Goal: Contribute content: Contribute content

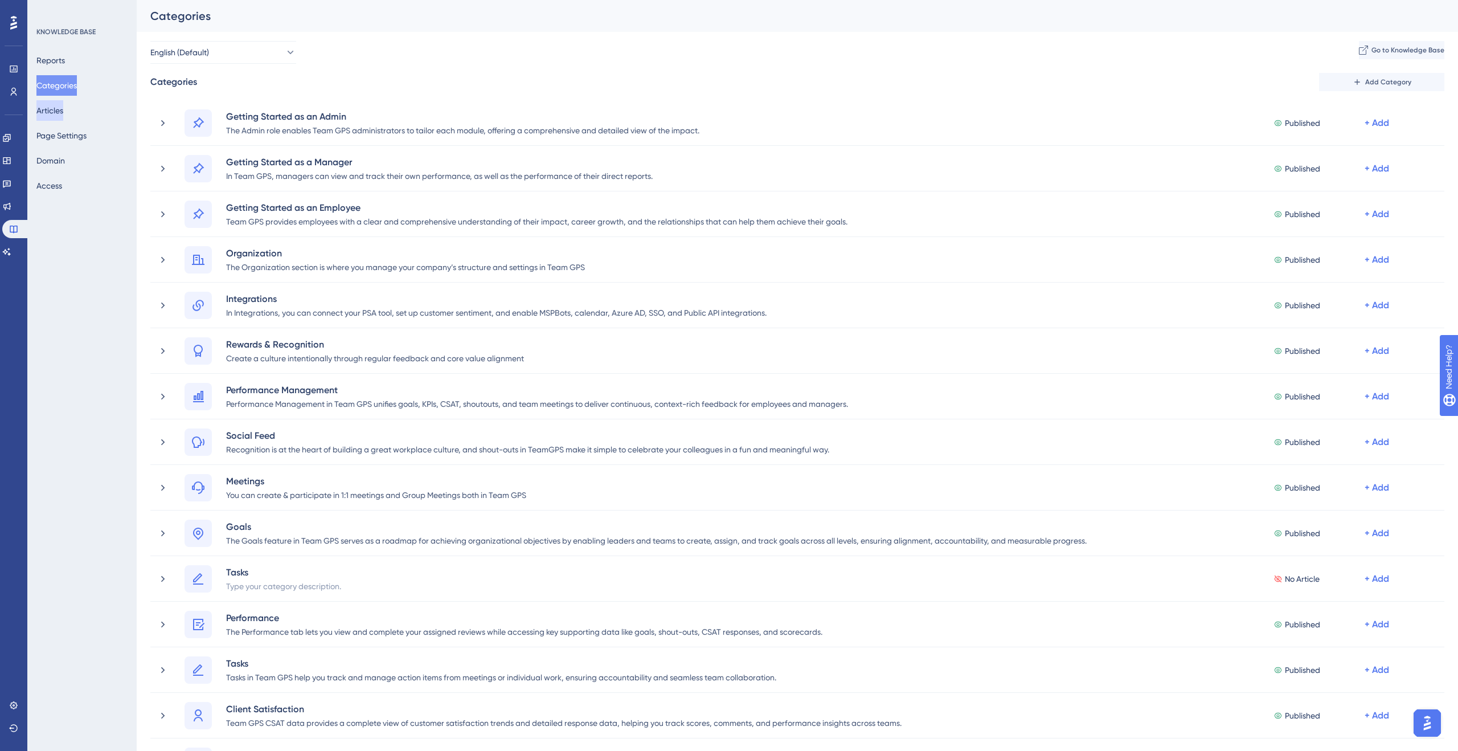
click at [50, 103] on button "Articles" at bounding box center [49, 110] width 27 height 21
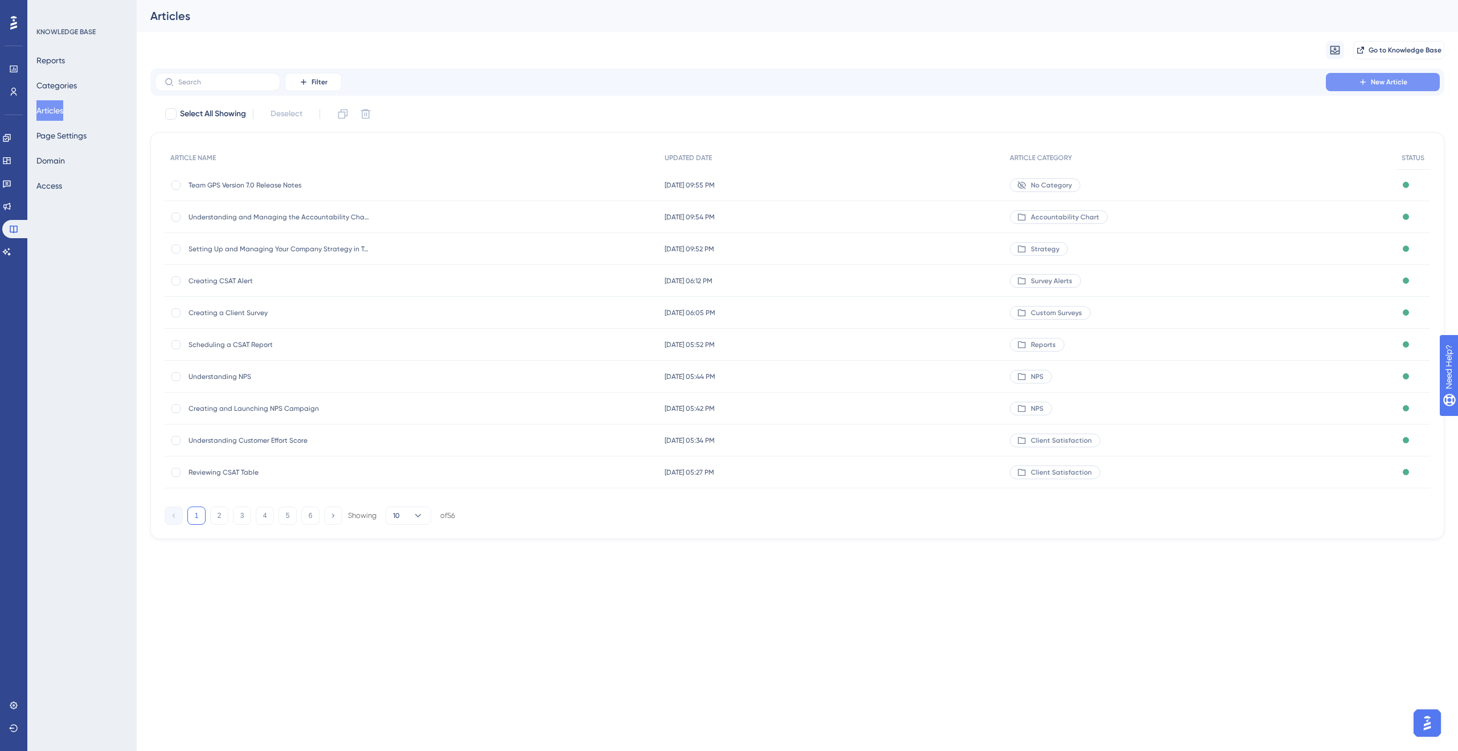
click at [1355, 76] on button "New Article" at bounding box center [1383, 82] width 114 height 18
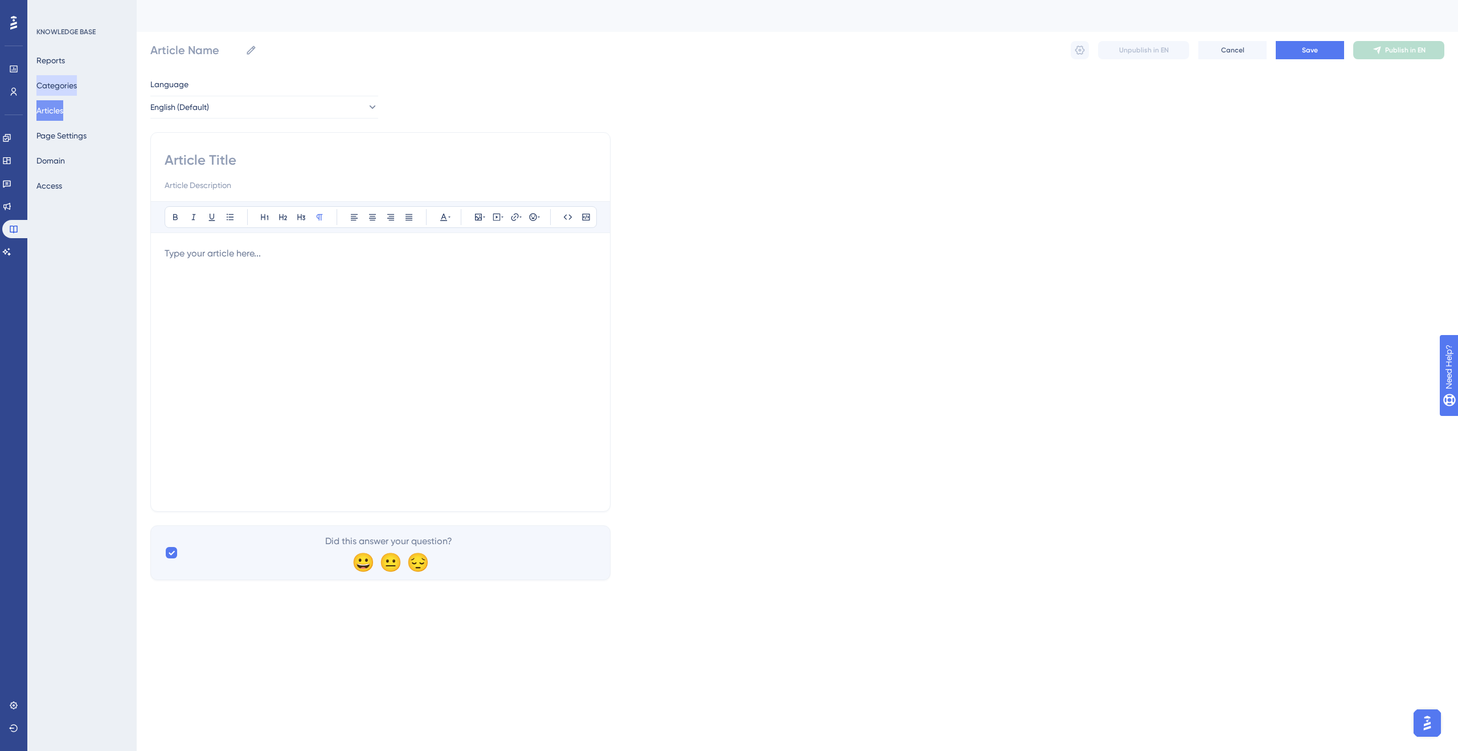
click at [70, 93] on button "Categories" at bounding box center [56, 85] width 40 height 21
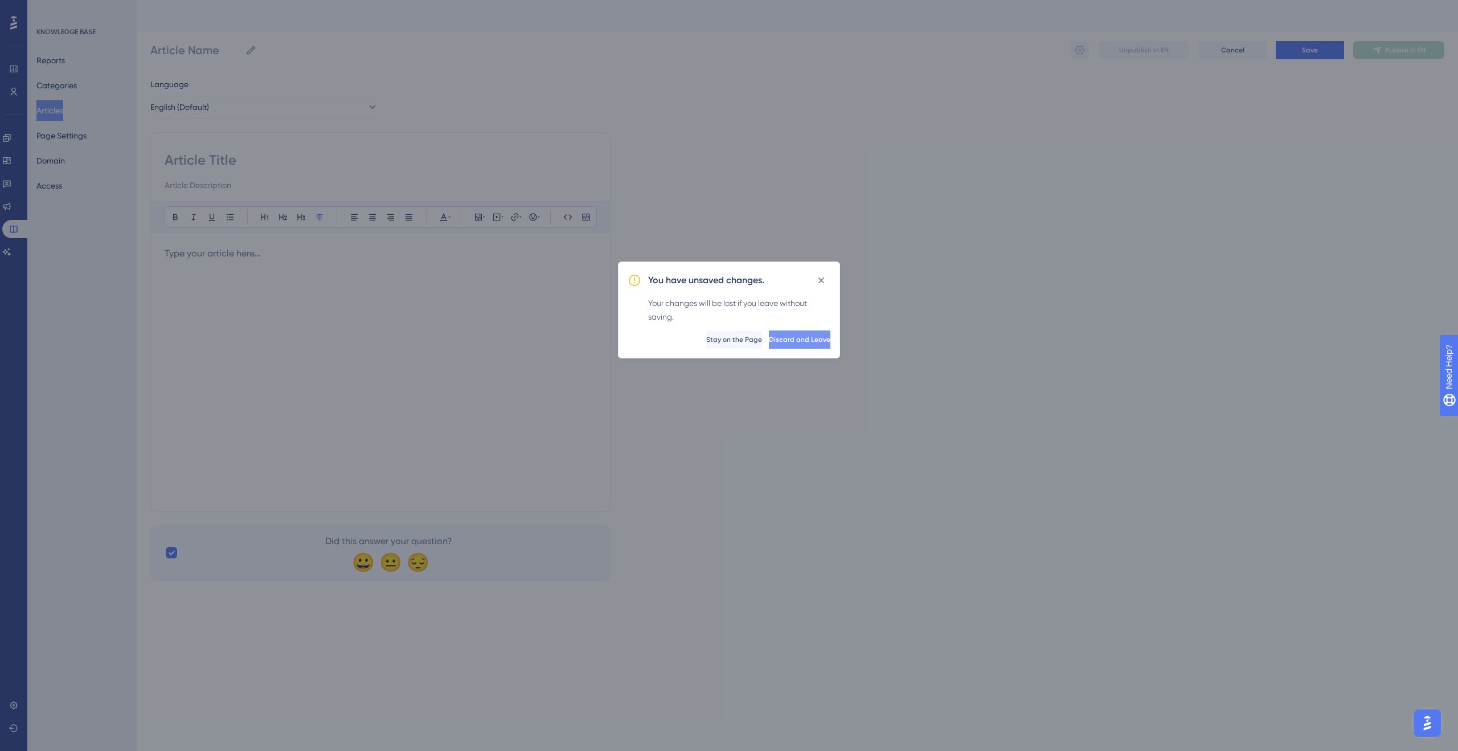
click at [800, 343] on span "Discard and Leave" at bounding box center [800, 339] width 62 height 9
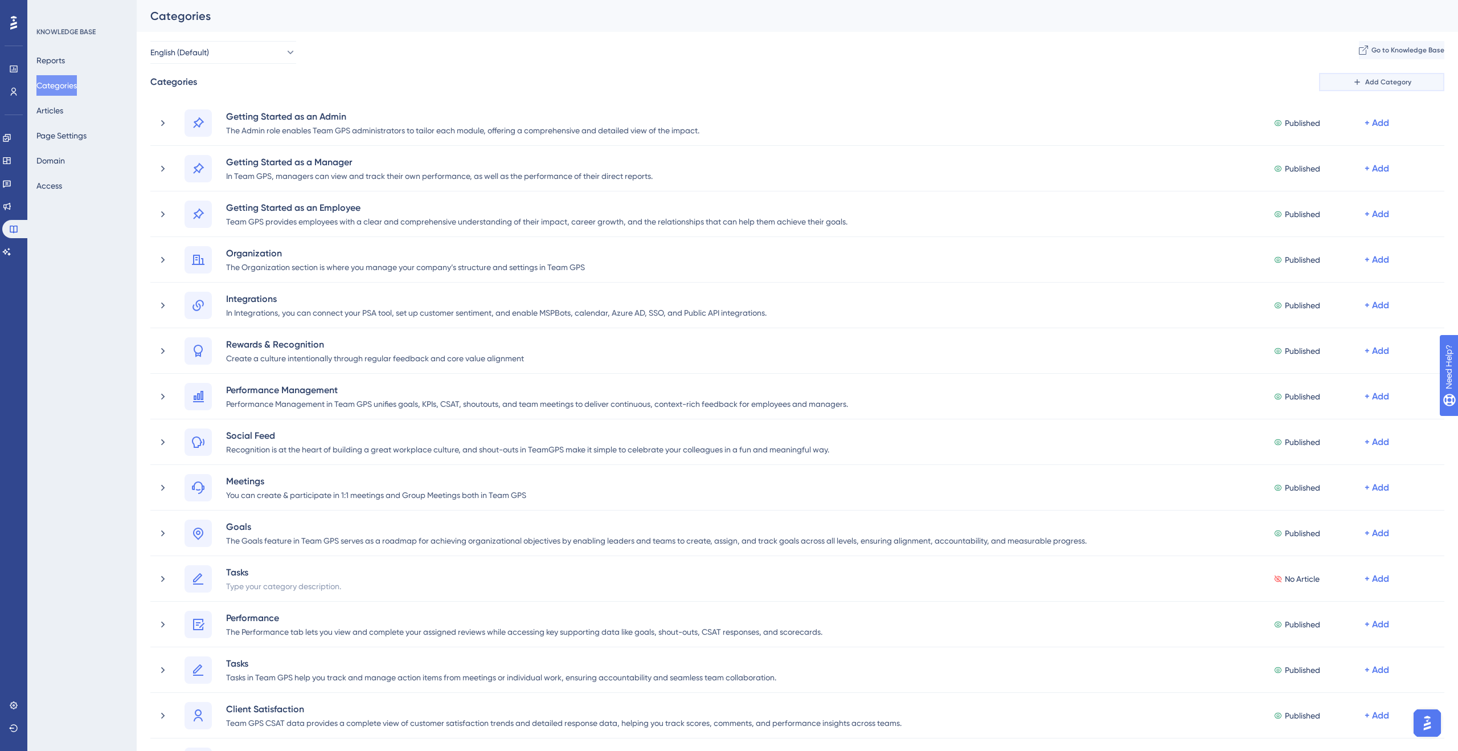
click at [1355, 80] on icon at bounding box center [1357, 81] width 9 height 9
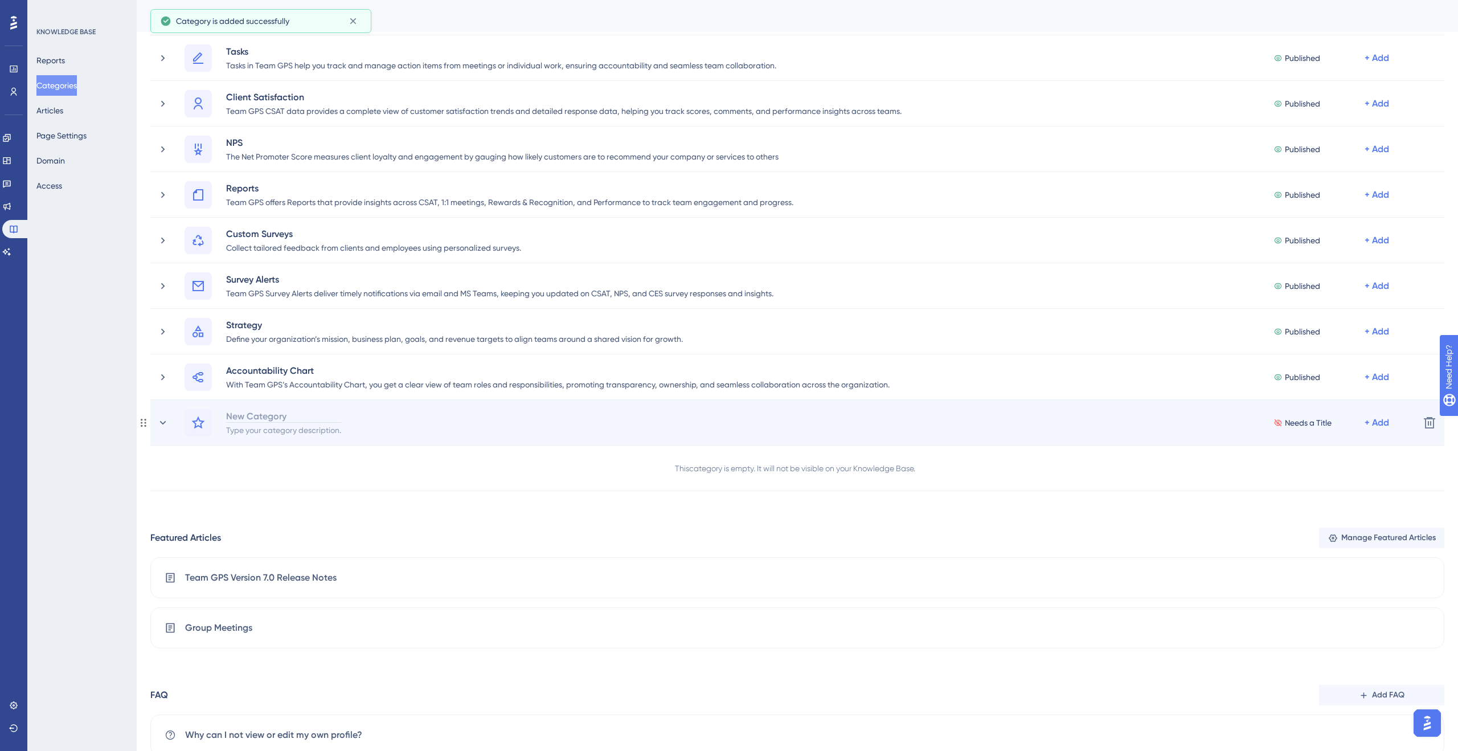
click at [274, 418] on div "New Category" at bounding box center [284, 416] width 116 height 14
click at [203, 425] on icon at bounding box center [198, 423] width 14 height 14
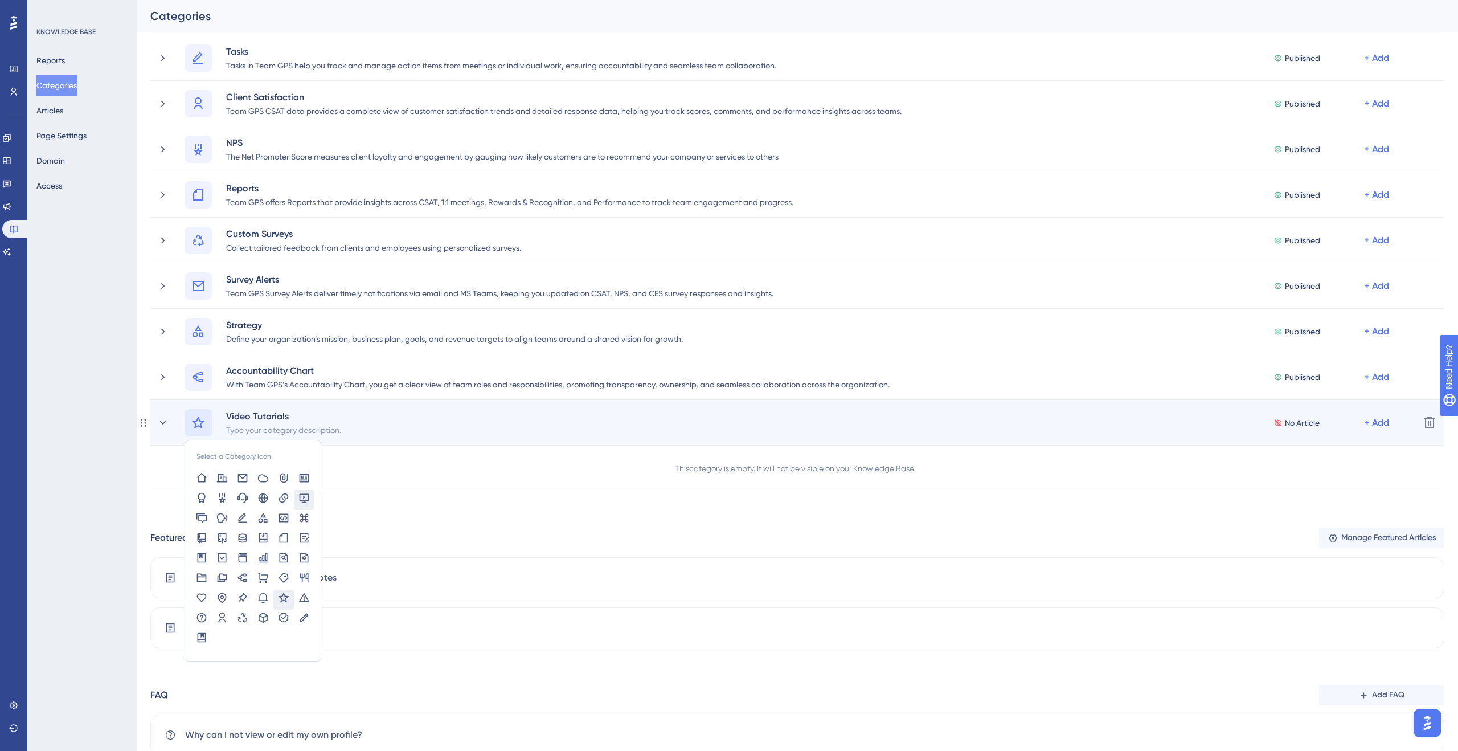
click at [302, 499] on icon at bounding box center [303, 497] width 11 height 11
click at [1376, 424] on div "+ Add" at bounding box center [1376, 423] width 24 height 14
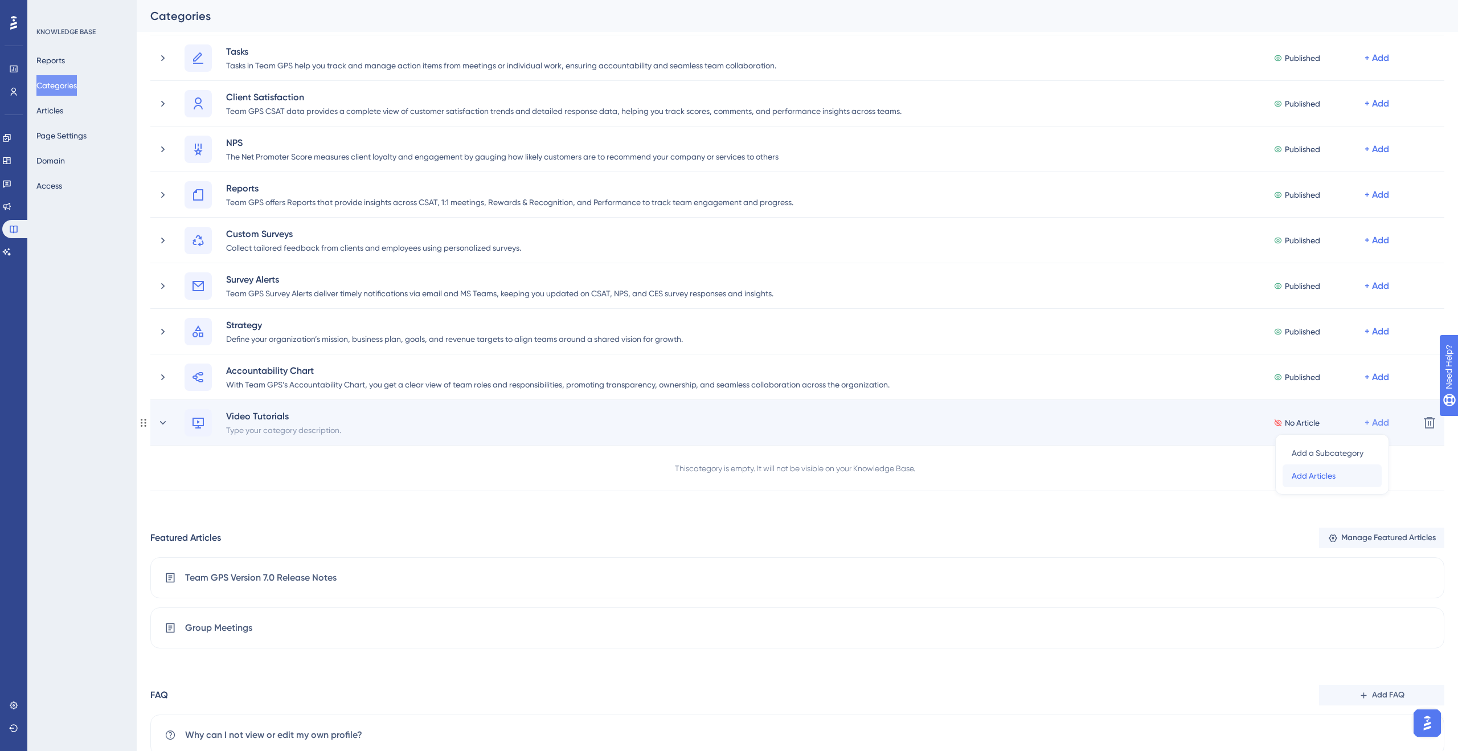
click at [1338, 473] on div "Add Articles Add Articles" at bounding box center [1332, 475] width 81 height 23
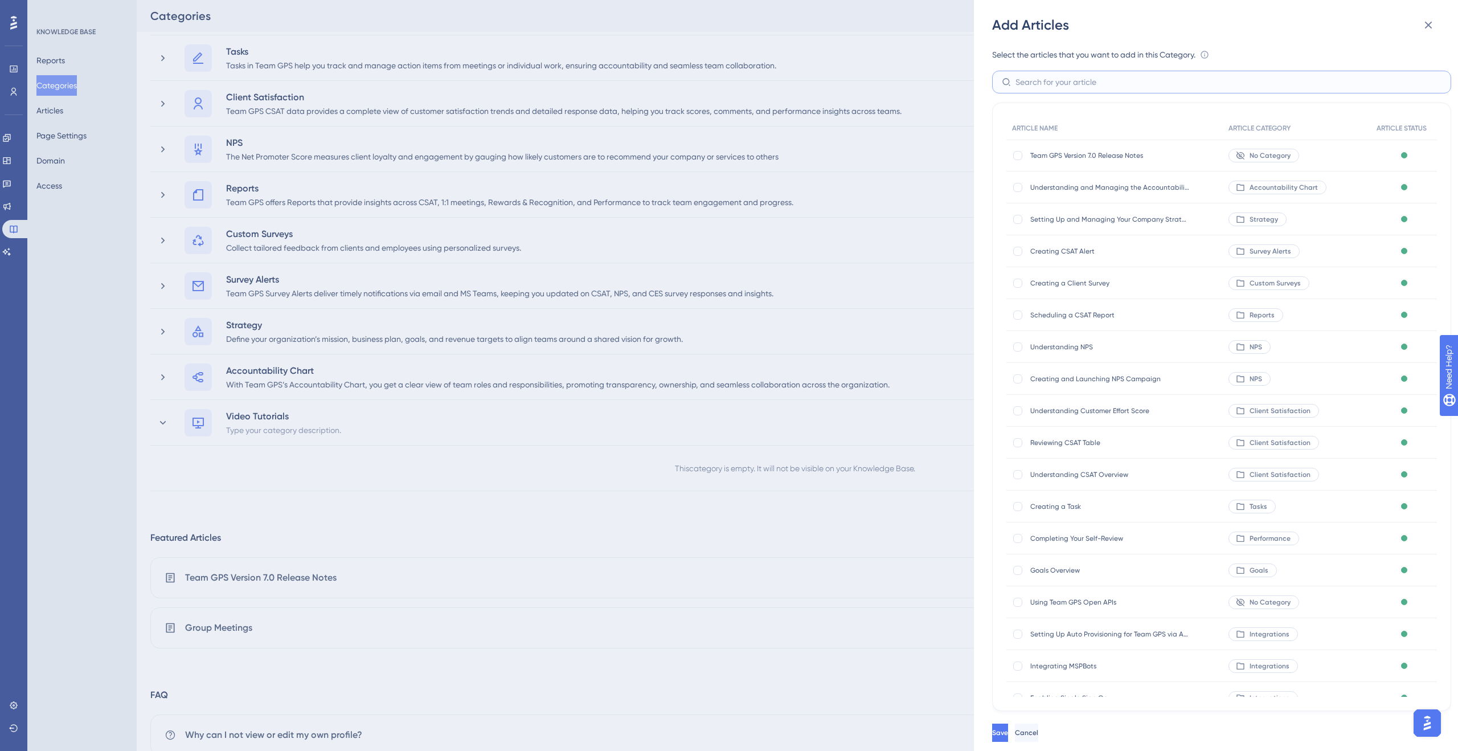
click at [1148, 85] on input "text" at bounding box center [1228, 82] width 426 height 13
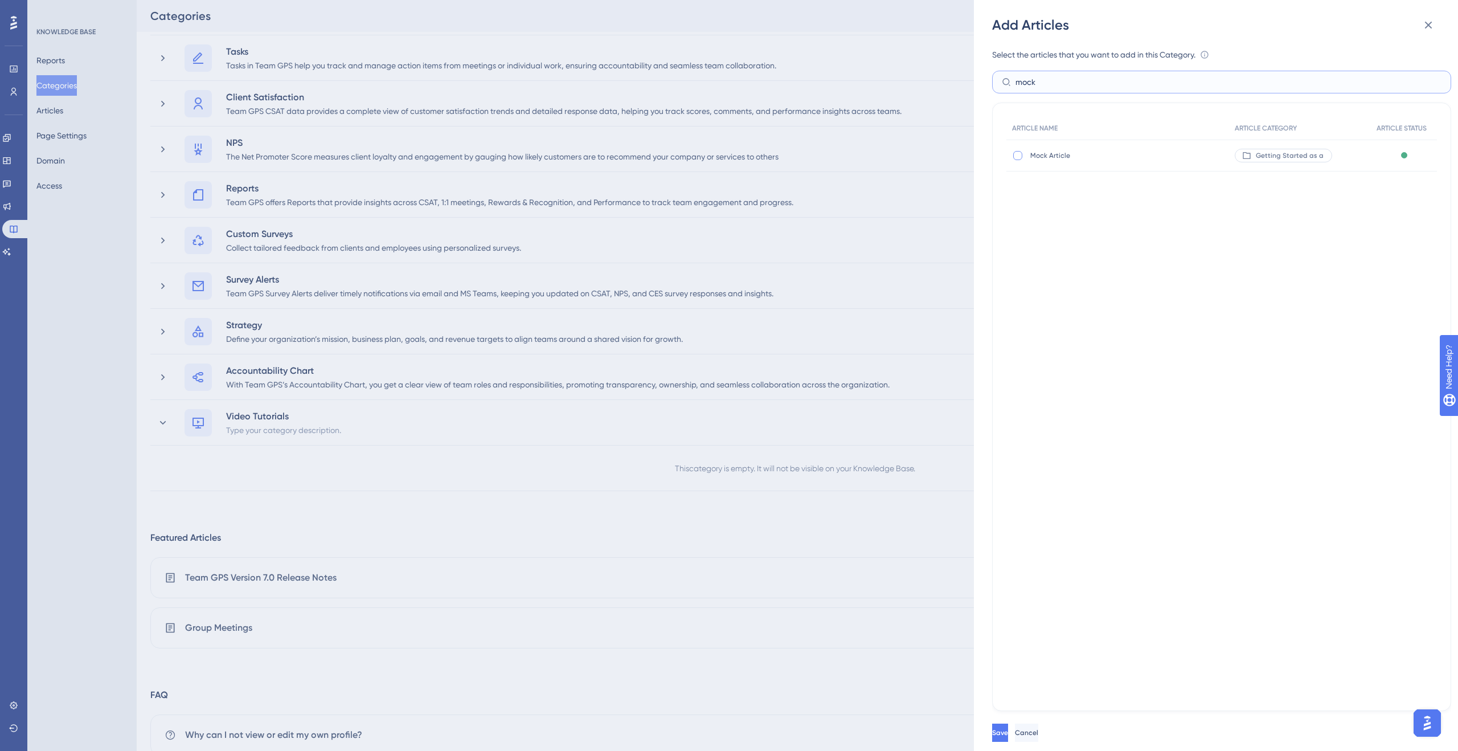
type input "mock"
click at [1016, 155] on div at bounding box center [1017, 155] width 9 height 9
checkbox input "true"
click at [1009, 736] on span "Save" at bounding box center [1001, 732] width 16 height 9
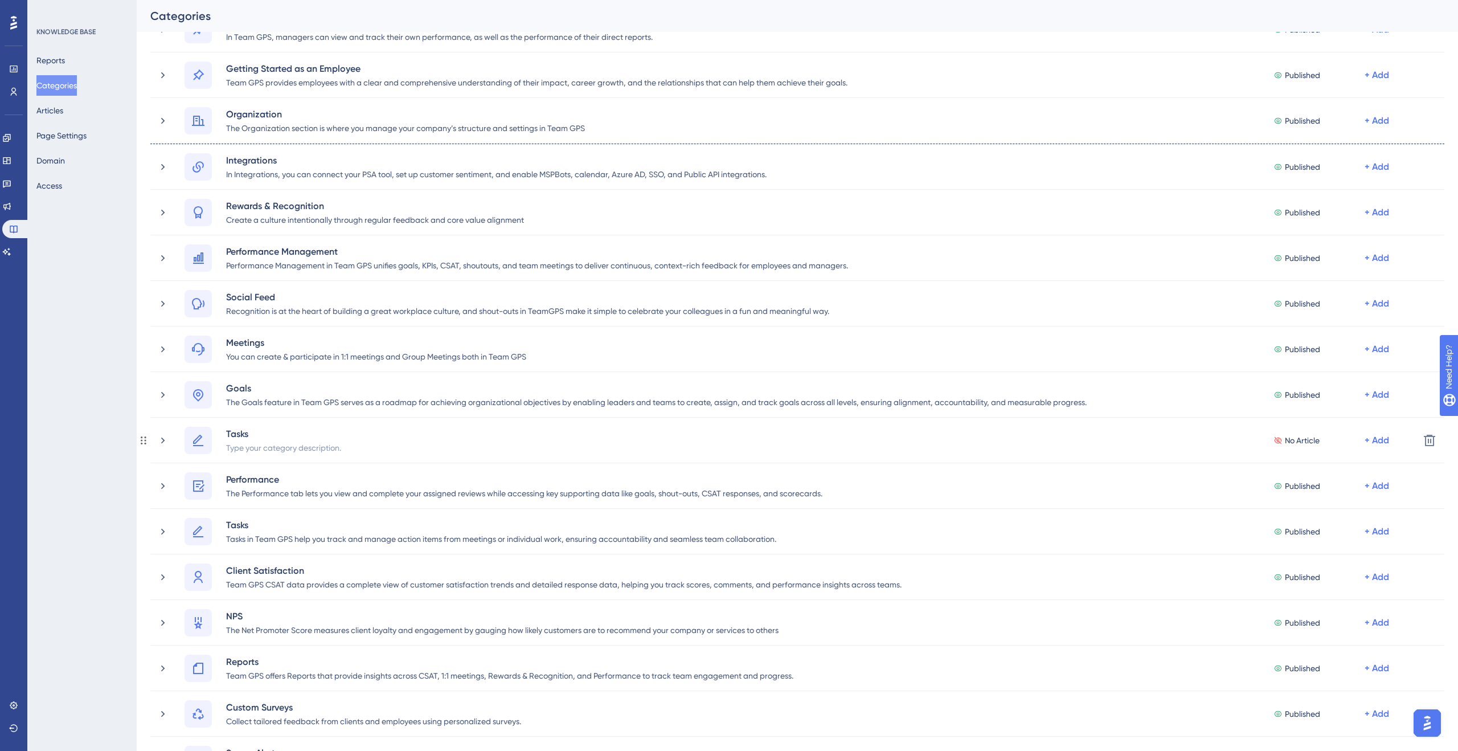
scroll to position [129, 0]
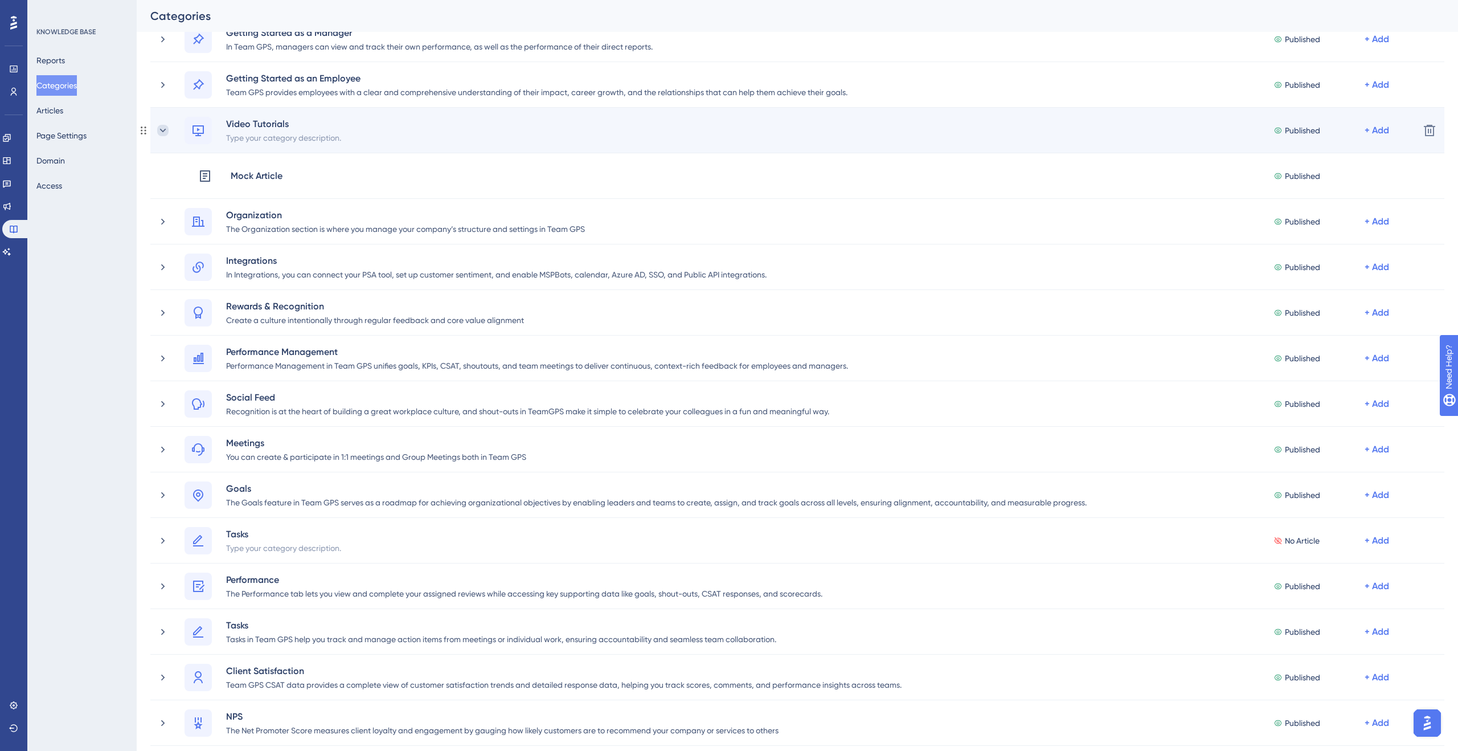
click at [159, 129] on icon at bounding box center [162, 130] width 11 height 11
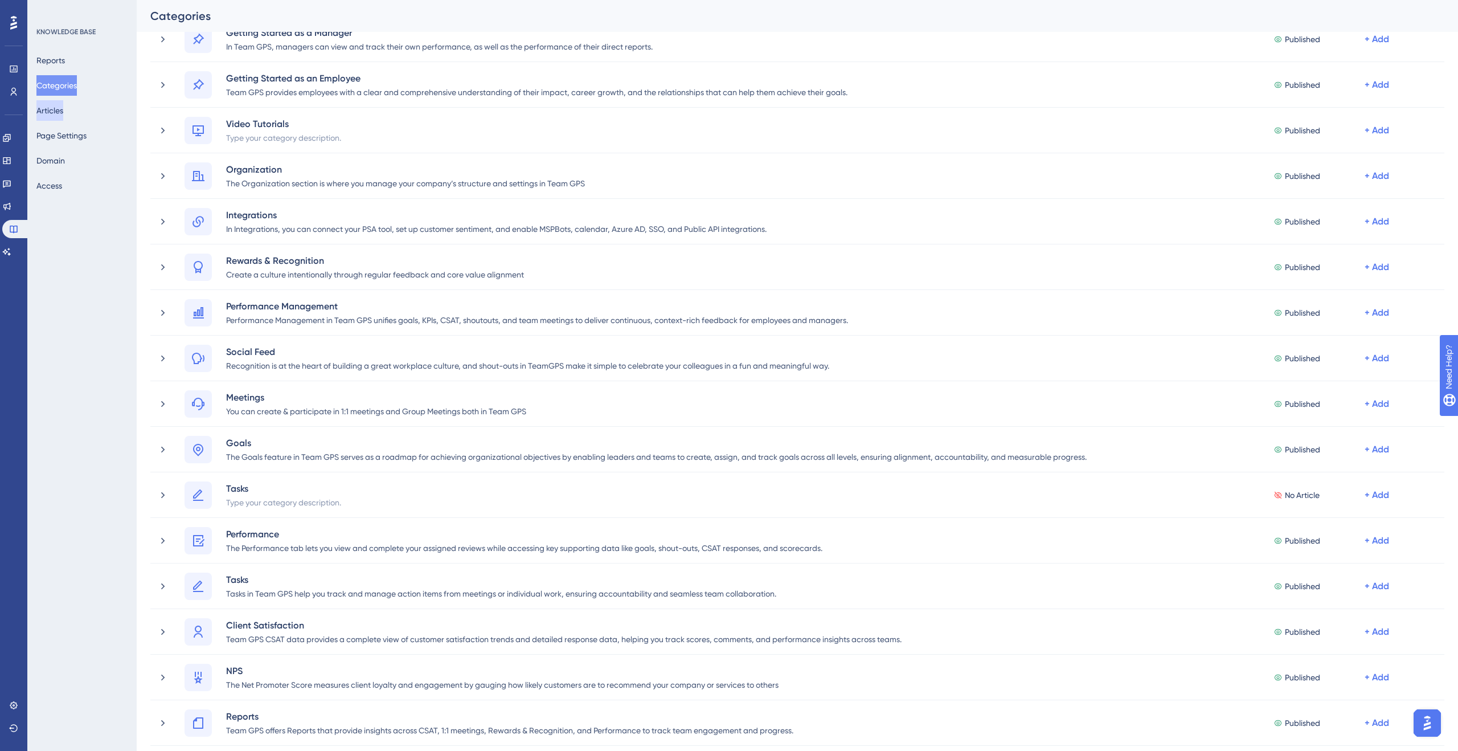
click at [63, 114] on button "Articles" at bounding box center [49, 110] width 27 height 21
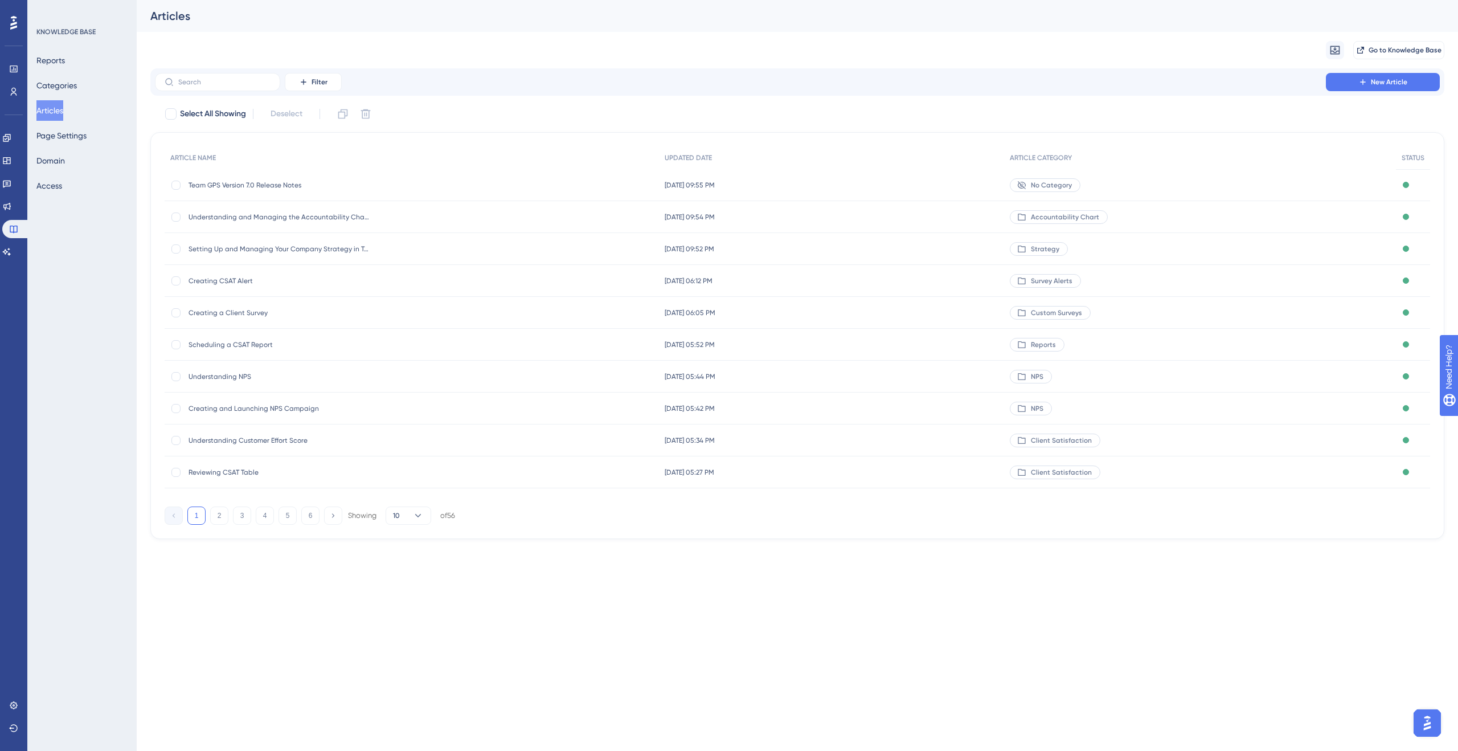
click at [271, 187] on span "Team GPS Version 7.0 Release Notes" at bounding box center [280, 185] width 182 height 9
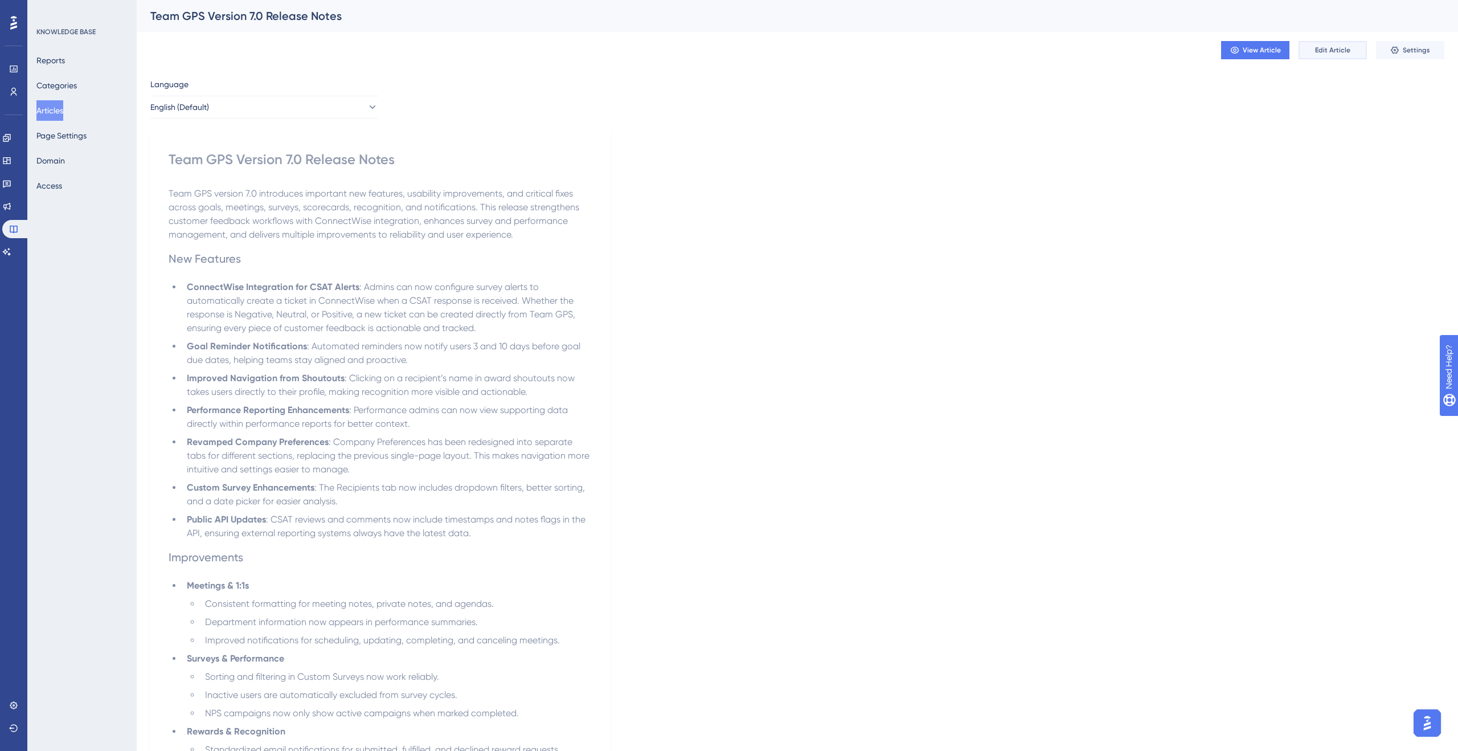
click at [1330, 51] on span "Edit Article" at bounding box center [1332, 50] width 35 height 9
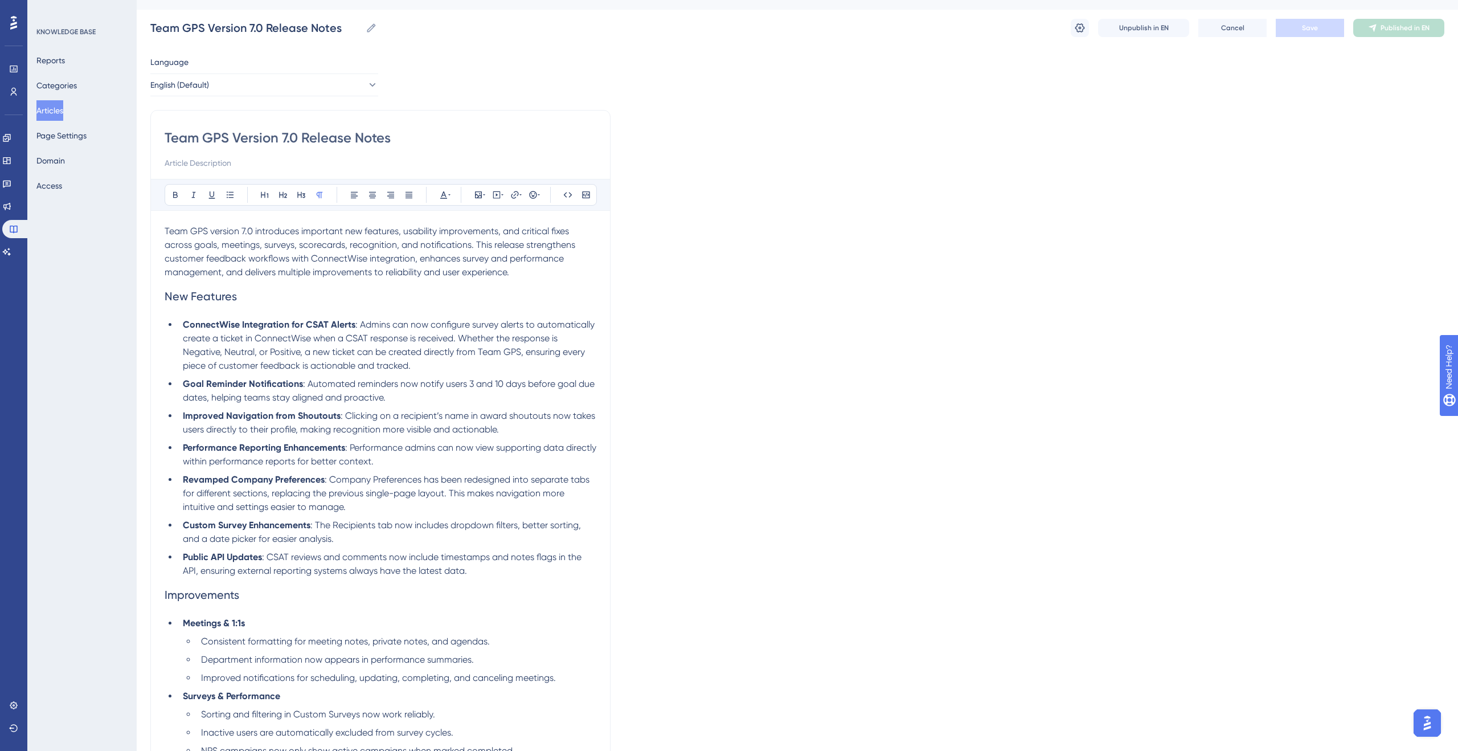
scroll to position [19, 0]
